Goal: Task Accomplishment & Management: Manage account settings

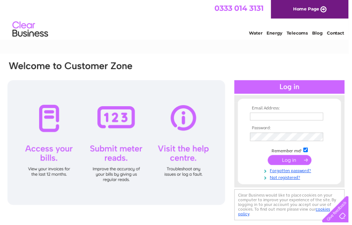
click at [281, 119] on input "text" at bounding box center [290, 118] width 74 height 8
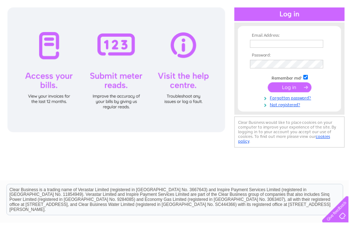
type input "mrbpearson@gmail.com"
click at [294, 90] on input "submit" at bounding box center [293, 88] width 44 height 10
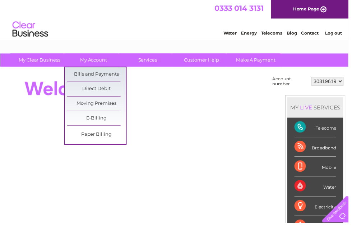
click at [116, 72] on link "Bills and Payments" at bounding box center [97, 75] width 59 height 14
click at [106, 77] on link "Bills and Payments" at bounding box center [97, 75] width 59 height 14
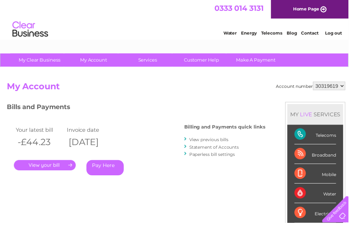
click at [51, 165] on link "." at bounding box center [45, 166] width 63 height 10
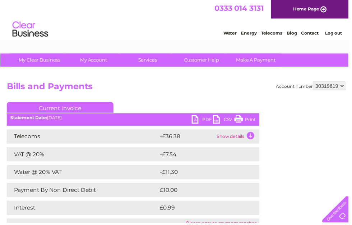
click at [245, 141] on td "Show details" at bounding box center [239, 137] width 45 height 14
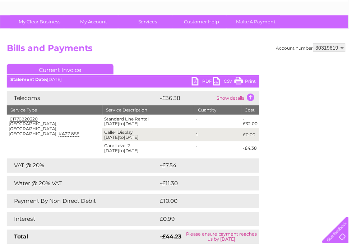
scroll to position [39, 0]
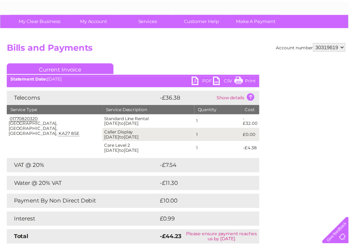
click at [208, 24] on link "Customer Help" at bounding box center [203, 21] width 59 height 13
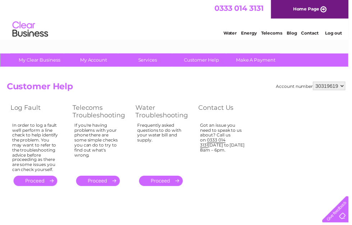
click at [59, 142] on div "Got an issue you need to speak to us about? Call us on 0333 014 3131 Monday to …" at bounding box center [35, 149] width 47 height 50
click at [59, 140] on div "Got an issue you need to speak to us about? Call us on 0333 014 3131 Monday to …" at bounding box center [35, 149] width 47 height 50
click at [206, 61] on link "Customer Help" at bounding box center [203, 60] width 59 height 13
click at [349, 217] on div at bounding box center [337, 209] width 29 height 29
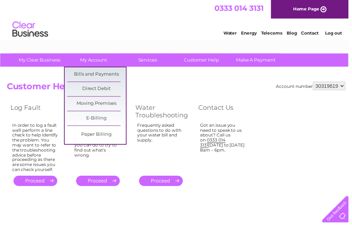
click at [78, 74] on link "Bills and Payments" at bounding box center [97, 75] width 59 height 14
click at [81, 77] on link "Bills and Payments" at bounding box center [97, 75] width 59 height 14
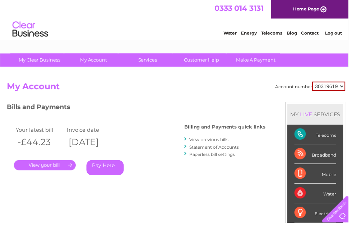
click at [29, 166] on link "." at bounding box center [45, 166] width 63 height 10
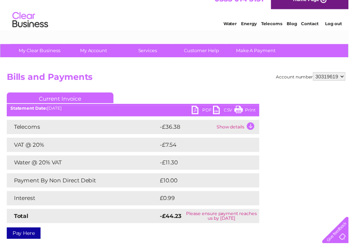
scroll to position [10, 0]
